Goal: Learn about a topic

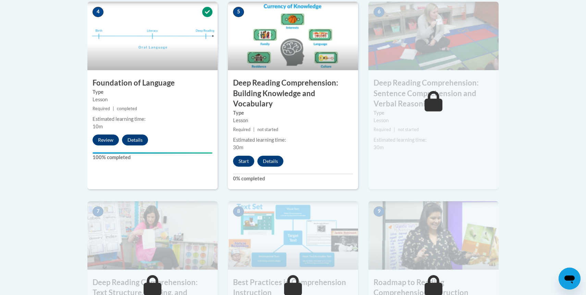
scroll to position [429, 0]
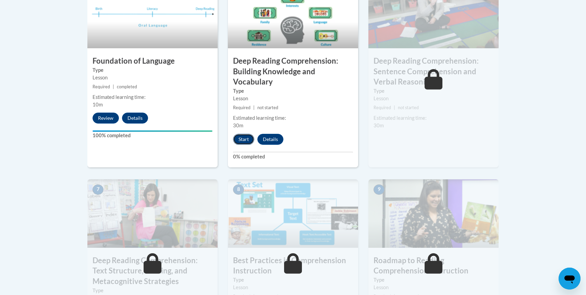
click at [244, 142] on button "Start" at bounding box center [243, 139] width 21 height 11
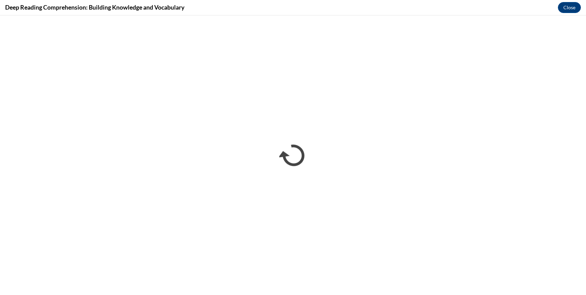
scroll to position [0, 0]
